Goal: Task Accomplishment & Management: Manage account settings

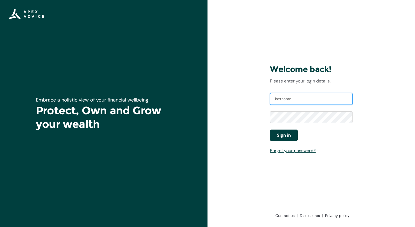
type input "[EMAIL_ADDRESS][DOMAIN_NAME]"
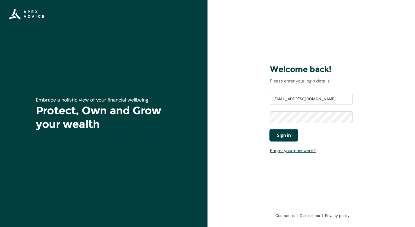
click at [282, 136] on span "Sign in" at bounding box center [284, 135] width 14 height 7
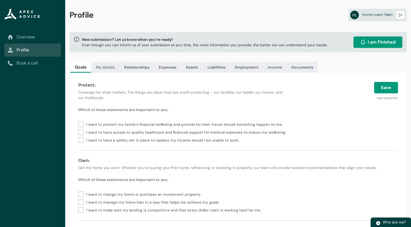
click at [104, 68] on link "My details" at bounding box center [105, 67] width 28 height 11
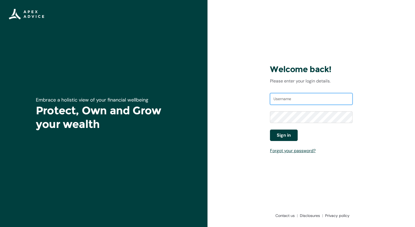
type input "[EMAIL_ADDRESS][DOMAIN_NAME]"
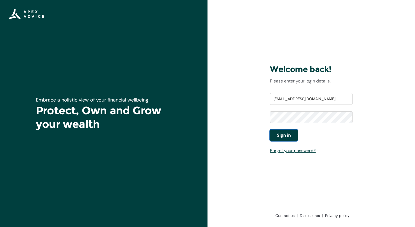
click at [287, 133] on span "Sign in" at bounding box center [284, 135] width 14 height 7
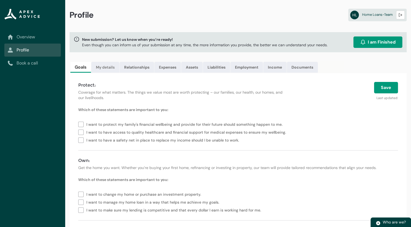
click at [107, 68] on link "My details" at bounding box center [105, 67] width 28 height 11
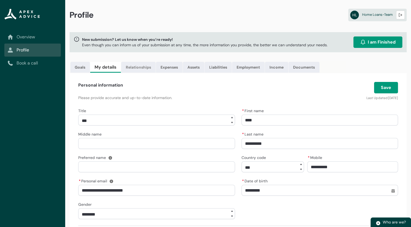
click at [146, 67] on link "Relationships" at bounding box center [138, 67] width 35 height 11
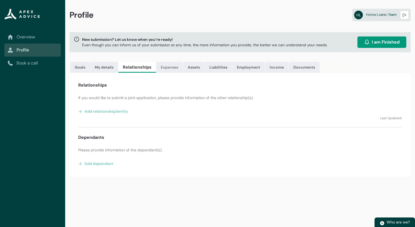
click at [174, 66] on link "Expenses" at bounding box center [169, 67] width 27 height 11
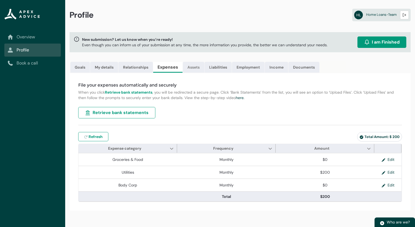
click at [193, 66] on link "Assets" at bounding box center [193, 67] width 21 height 11
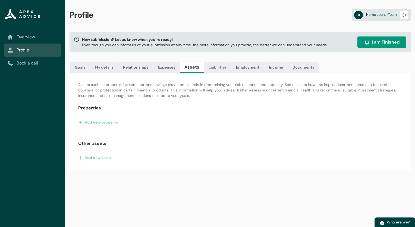
click at [213, 68] on link "Liabilities" at bounding box center [217, 67] width 27 height 11
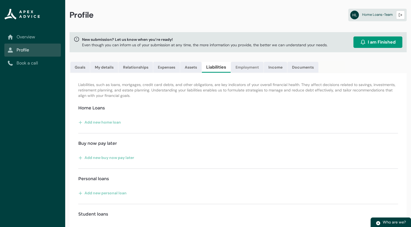
click at [245, 69] on link "Employment" at bounding box center [247, 67] width 33 height 11
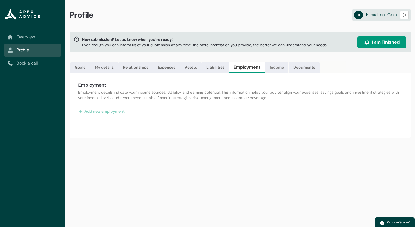
click at [280, 67] on link "Income" at bounding box center [276, 67] width 23 height 11
click at [301, 70] on link "Documents" at bounding box center [302, 67] width 31 height 11
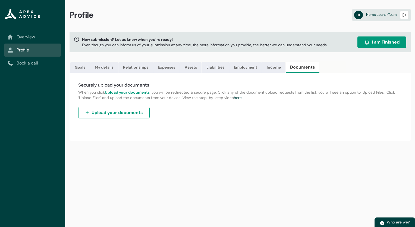
click at [25, 37] on link "Overview" at bounding box center [33, 37] width 50 height 7
